Goal: Check status: Check status

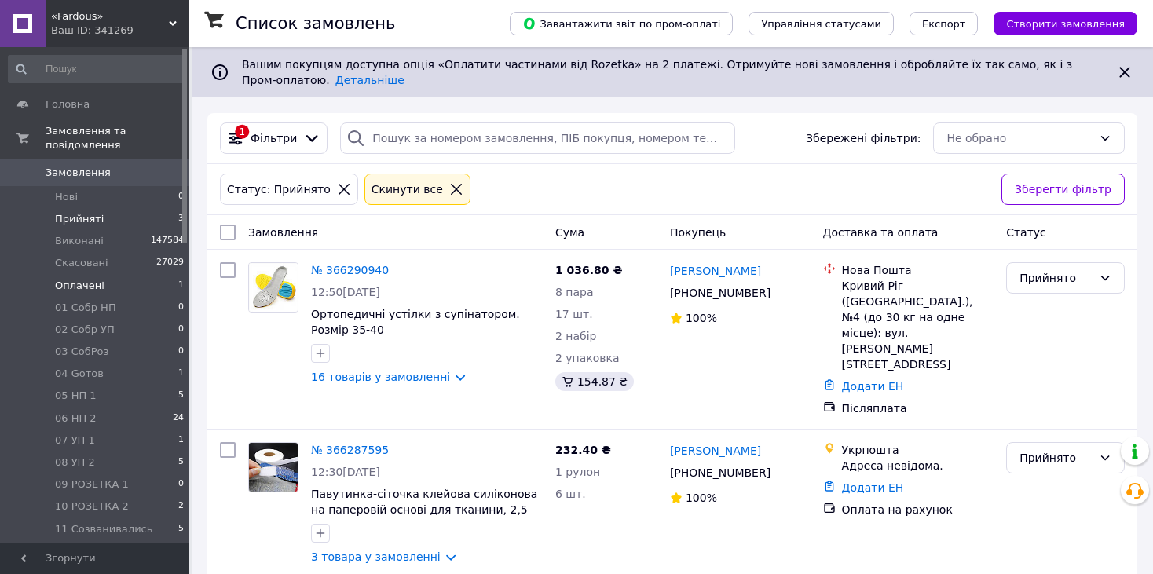
click at [84, 279] on span "Оплачені" at bounding box center [79, 286] width 49 height 14
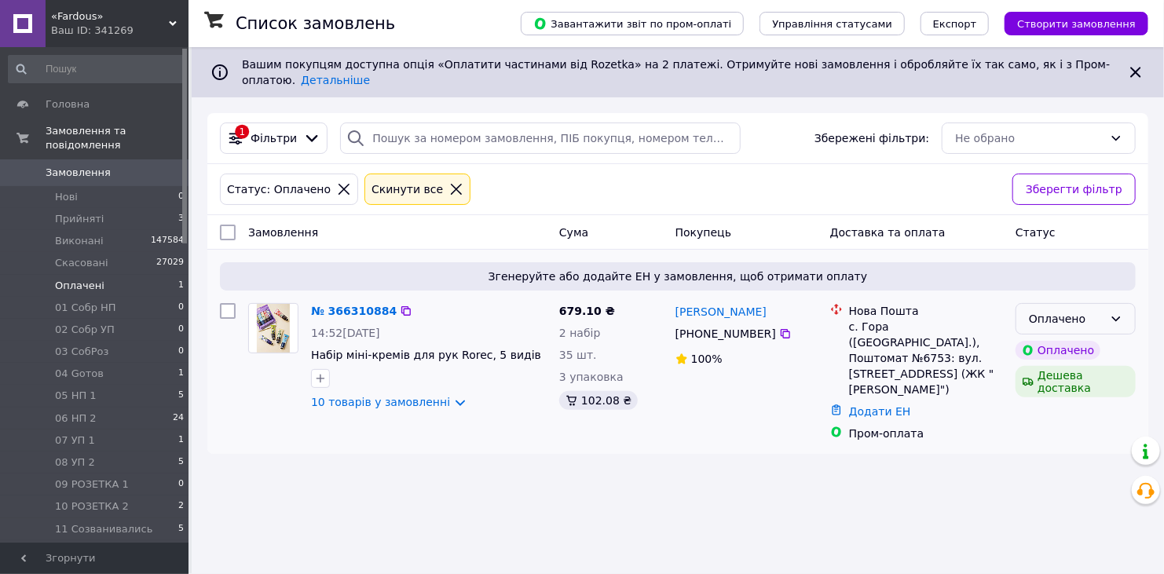
click at [1111, 312] on div "Оплачено" at bounding box center [1075, 318] width 120 height 31
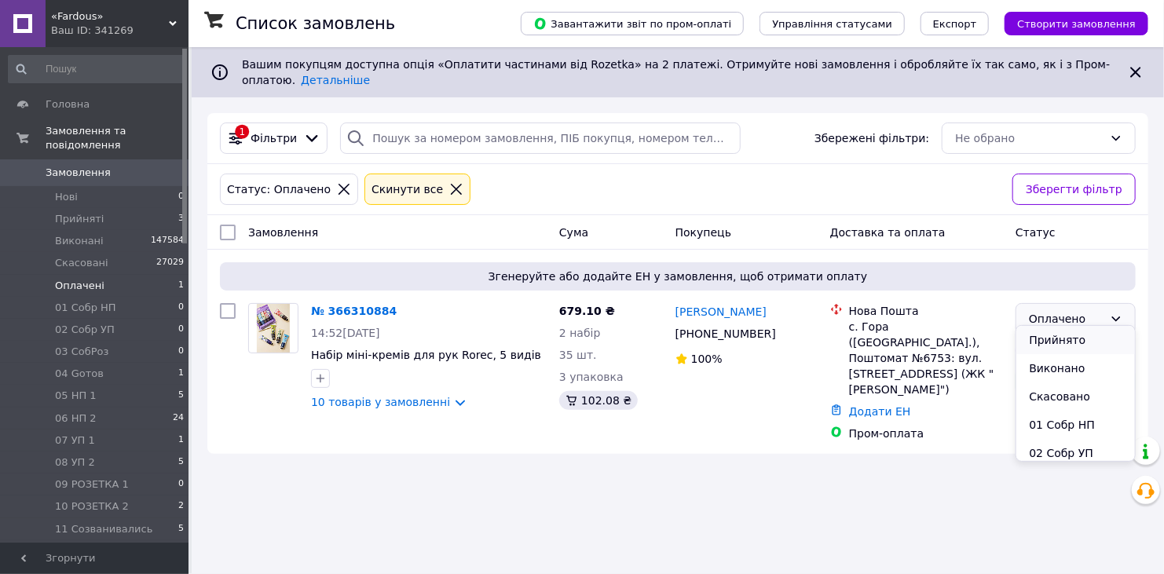
click at [1075, 338] on li "Прийнято" at bounding box center [1075, 340] width 119 height 28
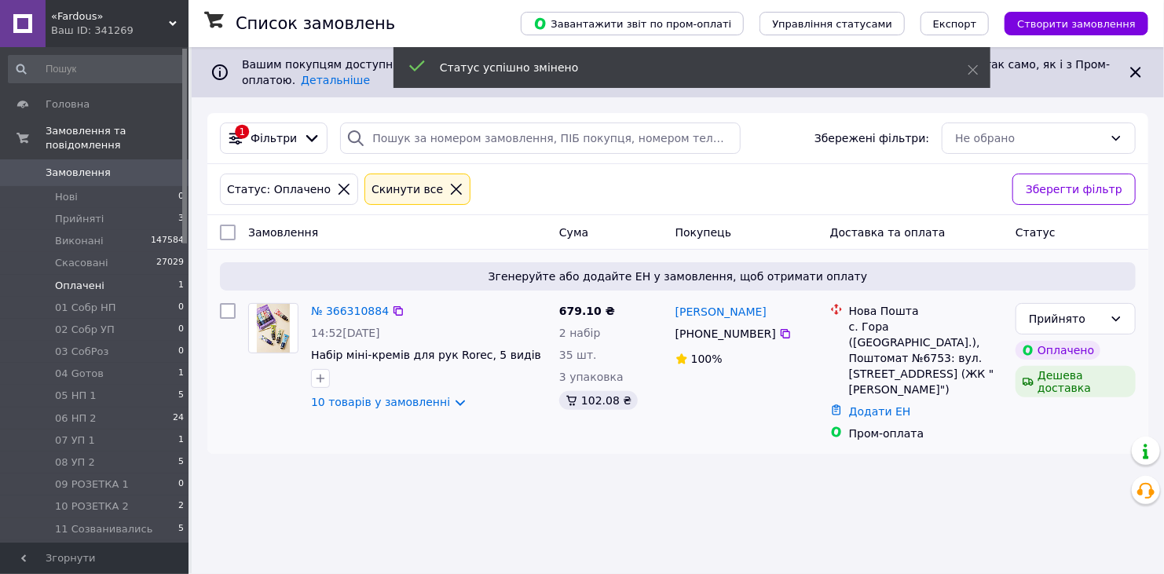
click at [350, 301] on div "№ 366310884" at bounding box center [349, 310] width 81 height 19
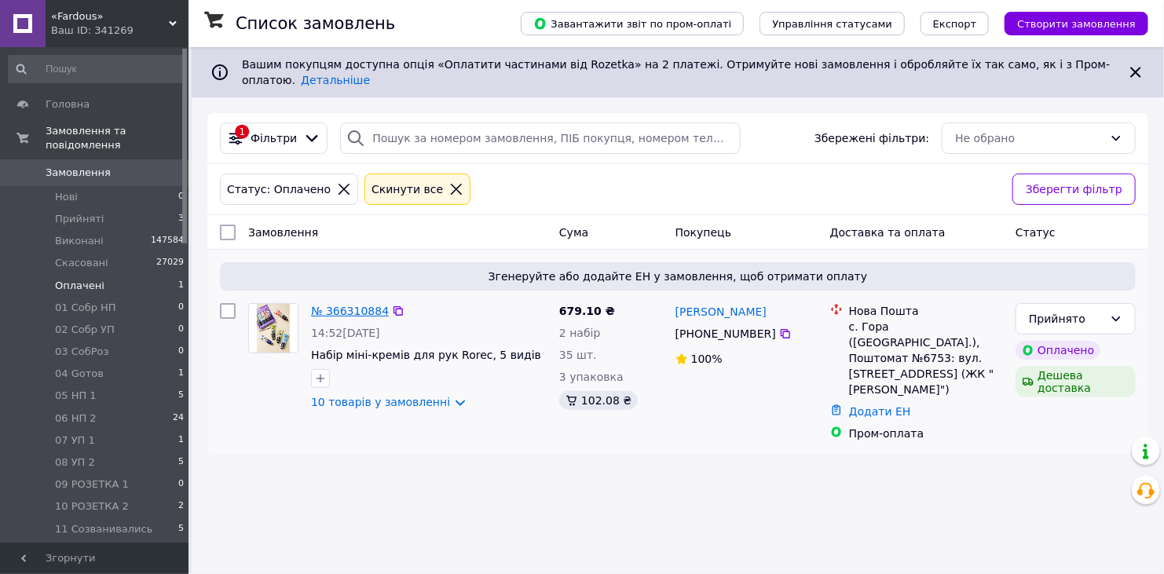
click at [342, 305] on link "№ 366310884" at bounding box center [350, 311] width 78 height 13
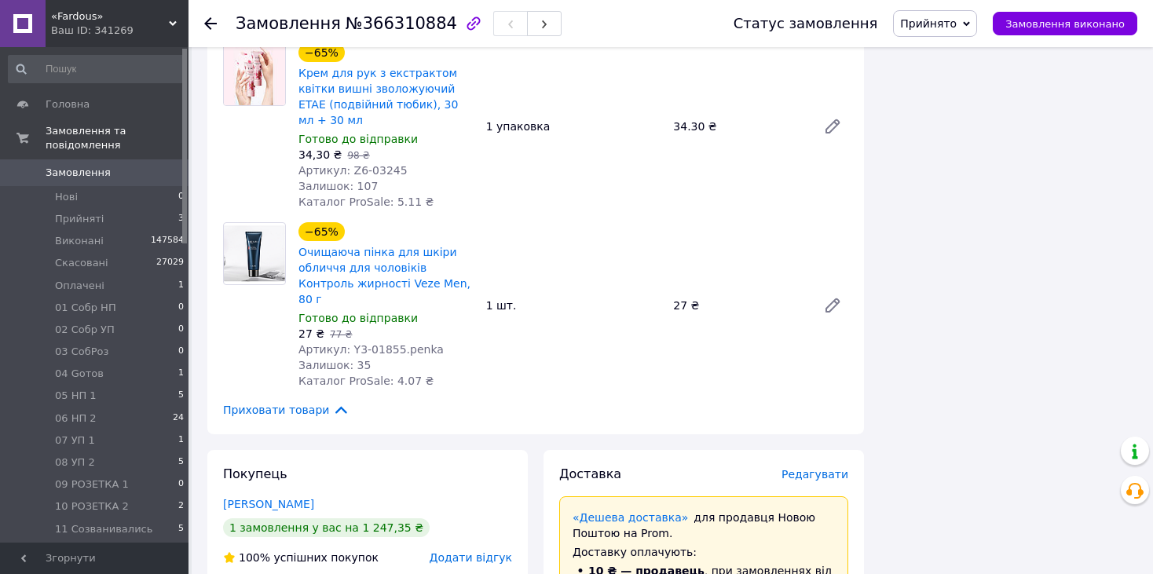
scroll to position [1727, 0]
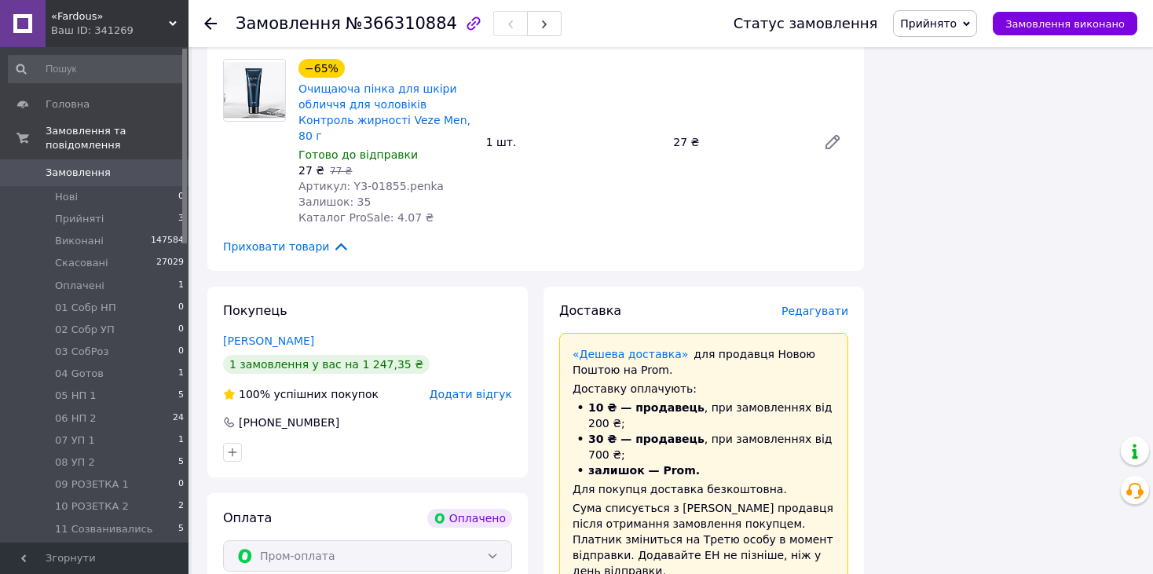
click at [948, 19] on span "Прийнято" at bounding box center [928, 23] width 57 height 13
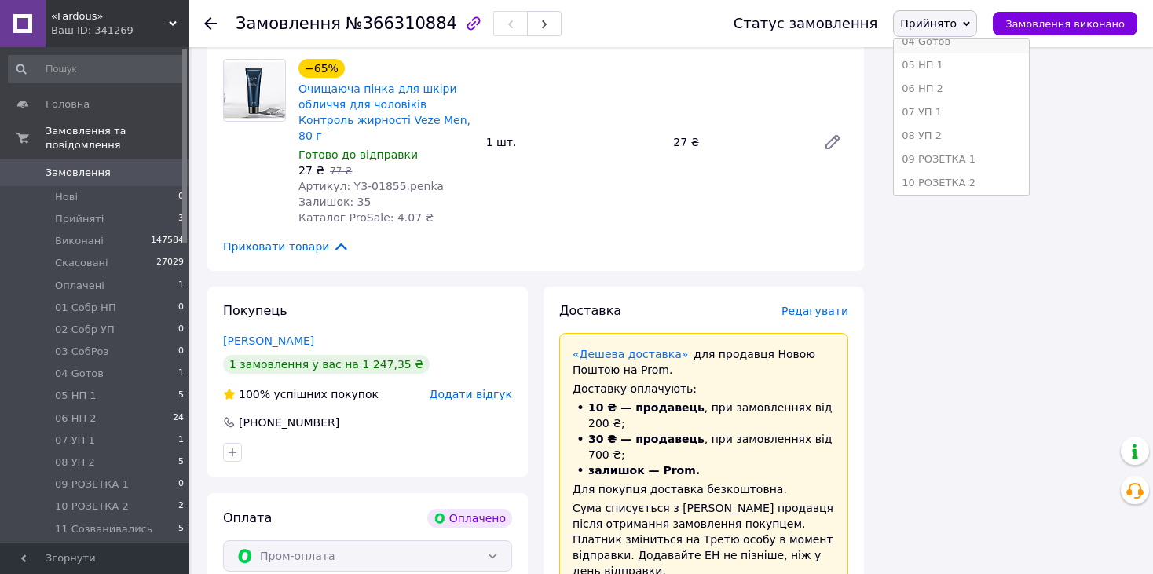
scroll to position [236, 0]
click at [977, 147] on li "12 Сообщ об ОПЛ" at bounding box center [960, 149] width 135 height 24
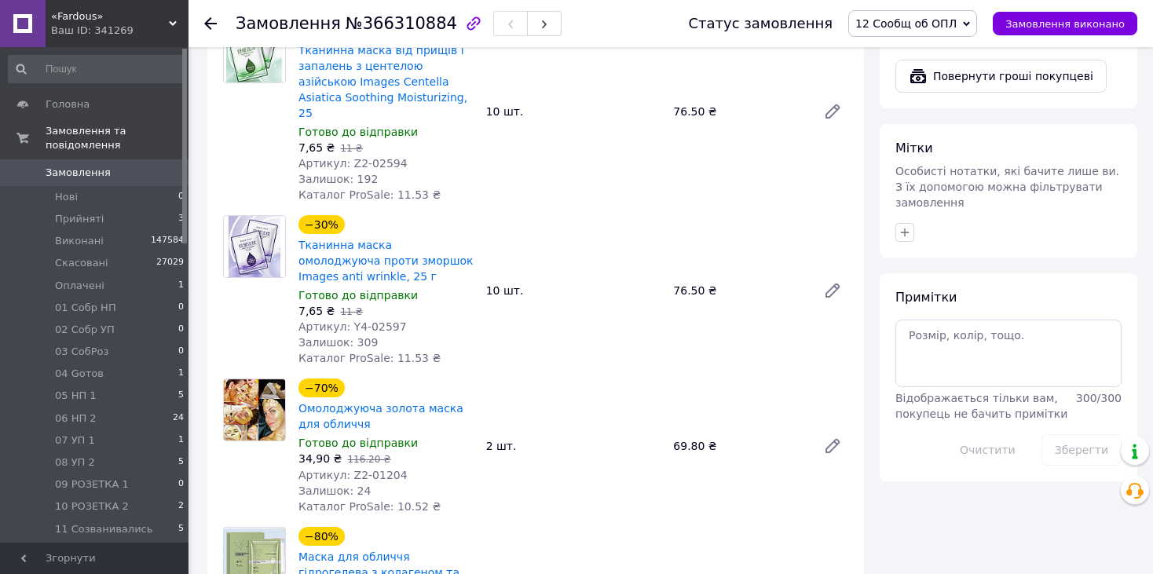
scroll to position [314, 0]
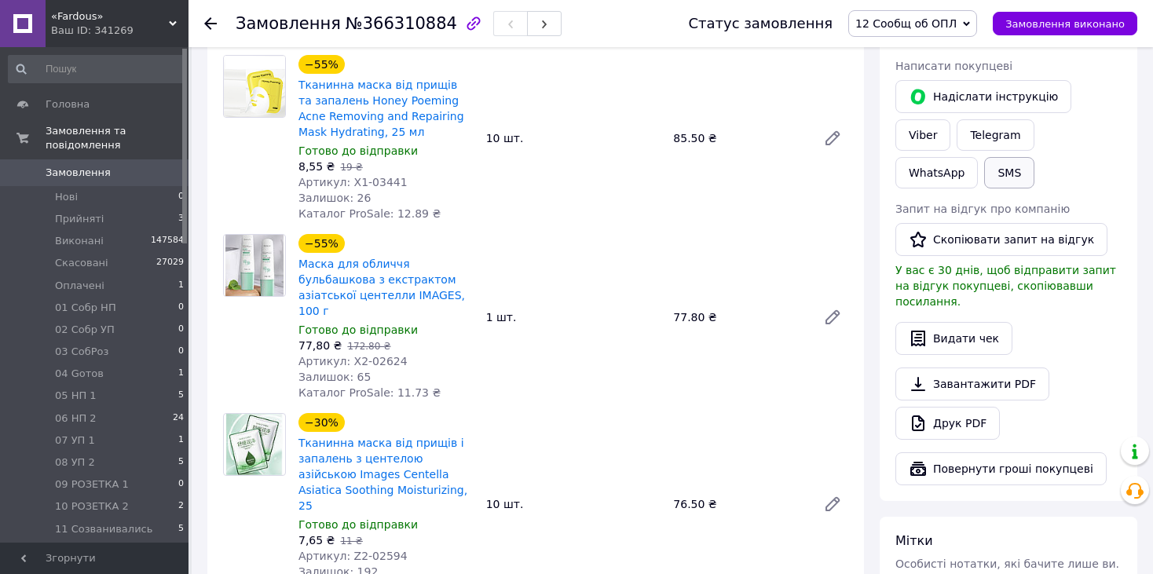
click at [1034, 157] on button "SMS" at bounding box center [1009, 172] width 50 height 31
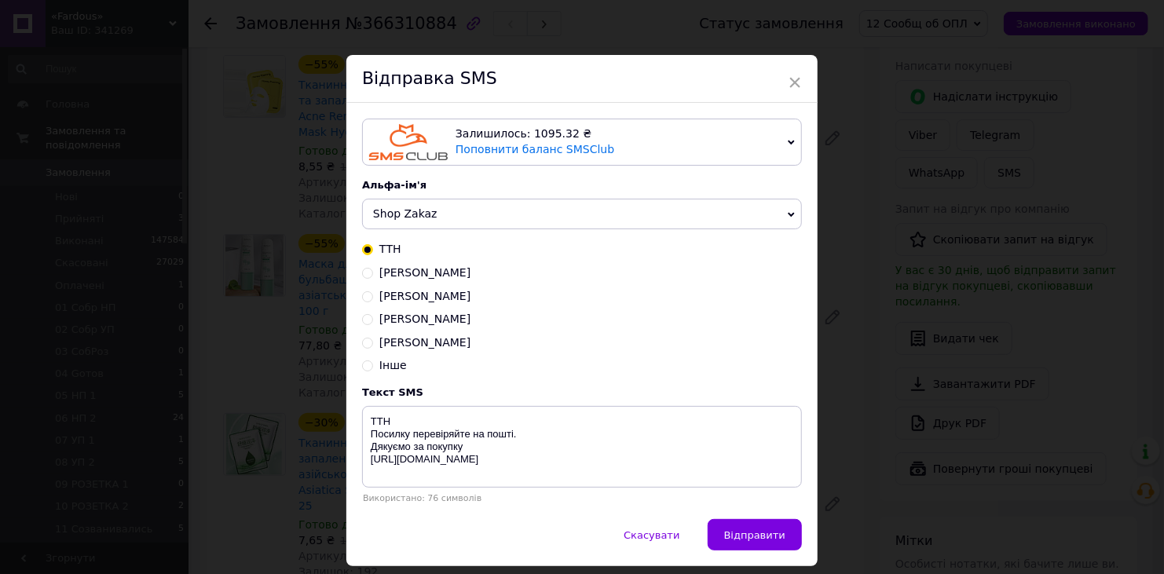
click at [389, 339] on span "Захар" at bounding box center [424, 342] width 91 height 13
click at [373, 339] on input "Захар" at bounding box center [367, 341] width 11 height 11
radio input "true"
radio input "false"
type textarea "До сплати грн UA553220010000026002320029582 ЕРДПУ 2901925597 Аль-Лахам Захір За…"
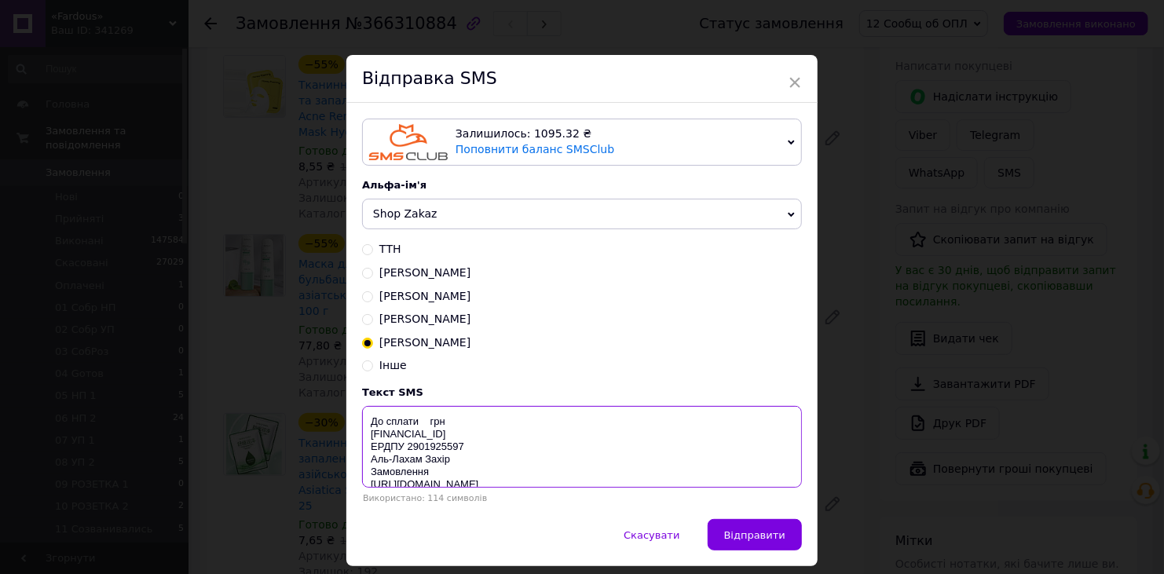
drag, startPoint x: 366, startPoint y: 424, endPoint x: 486, endPoint y: 474, distance: 130.2
click at [486, 474] on textarea "До сплати грн UA553220010000026002320029582 ЕРДПУ 2901925597 Аль-Лахам Захір За…" at bounding box center [582, 447] width 440 height 82
click at [794, 75] on span "×" at bounding box center [794, 82] width 14 height 27
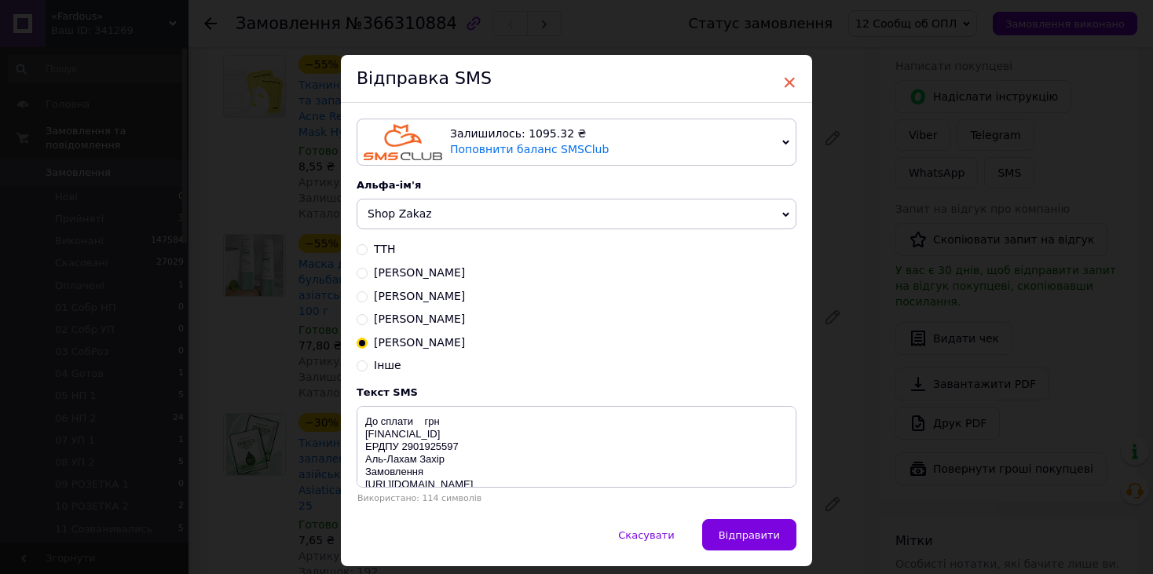
click at [782, 80] on span "×" at bounding box center [789, 82] width 14 height 27
click at [787, 79] on span "×" at bounding box center [789, 82] width 14 height 27
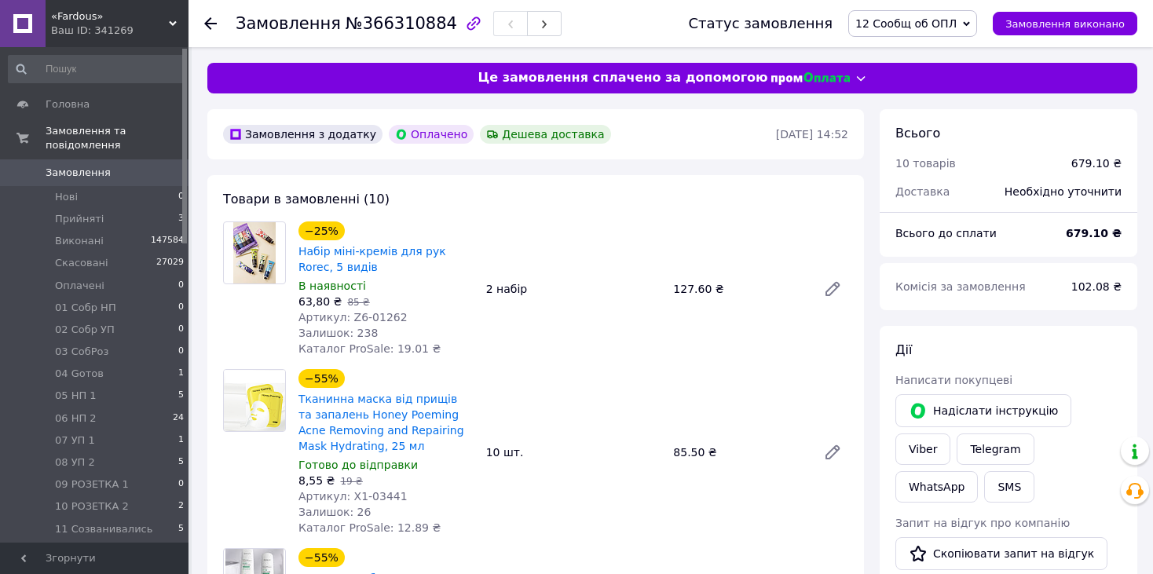
scroll to position [144, 0]
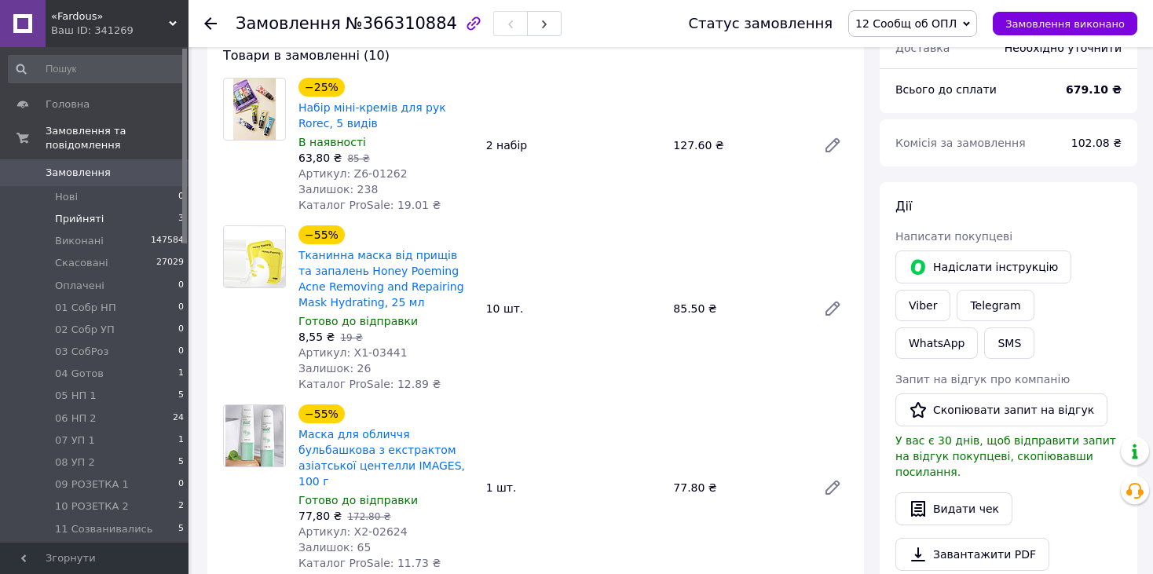
click at [101, 208] on li "Прийняті 3" at bounding box center [96, 219] width 193 height 22
